Goal: Navigation & Orientation: Find specific page/section

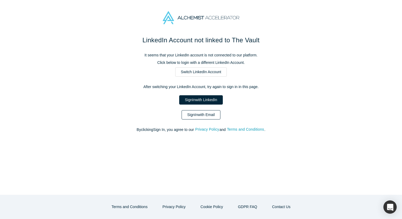
click at [197, 112] on link "Sign In with Email" at bounding box center [201, 114] width 39 height 9
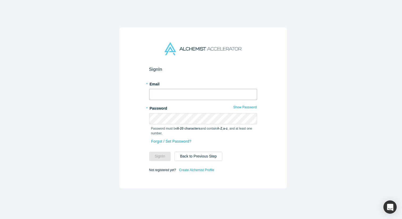
click at [188, 90] on input "text" at bounding box center [203, 94] width 108 height 11
type input "[EMAIL_ADDRESS][DOMAIN_NAME]"
click at [149, 152] on button "Sign In" at bounding box center [160, 156] width 22 height 9
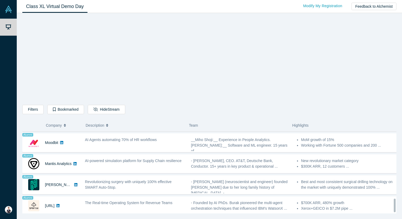
scroll to position [422, 0]
